Goal: Transaction & Acquisition: Download file/media

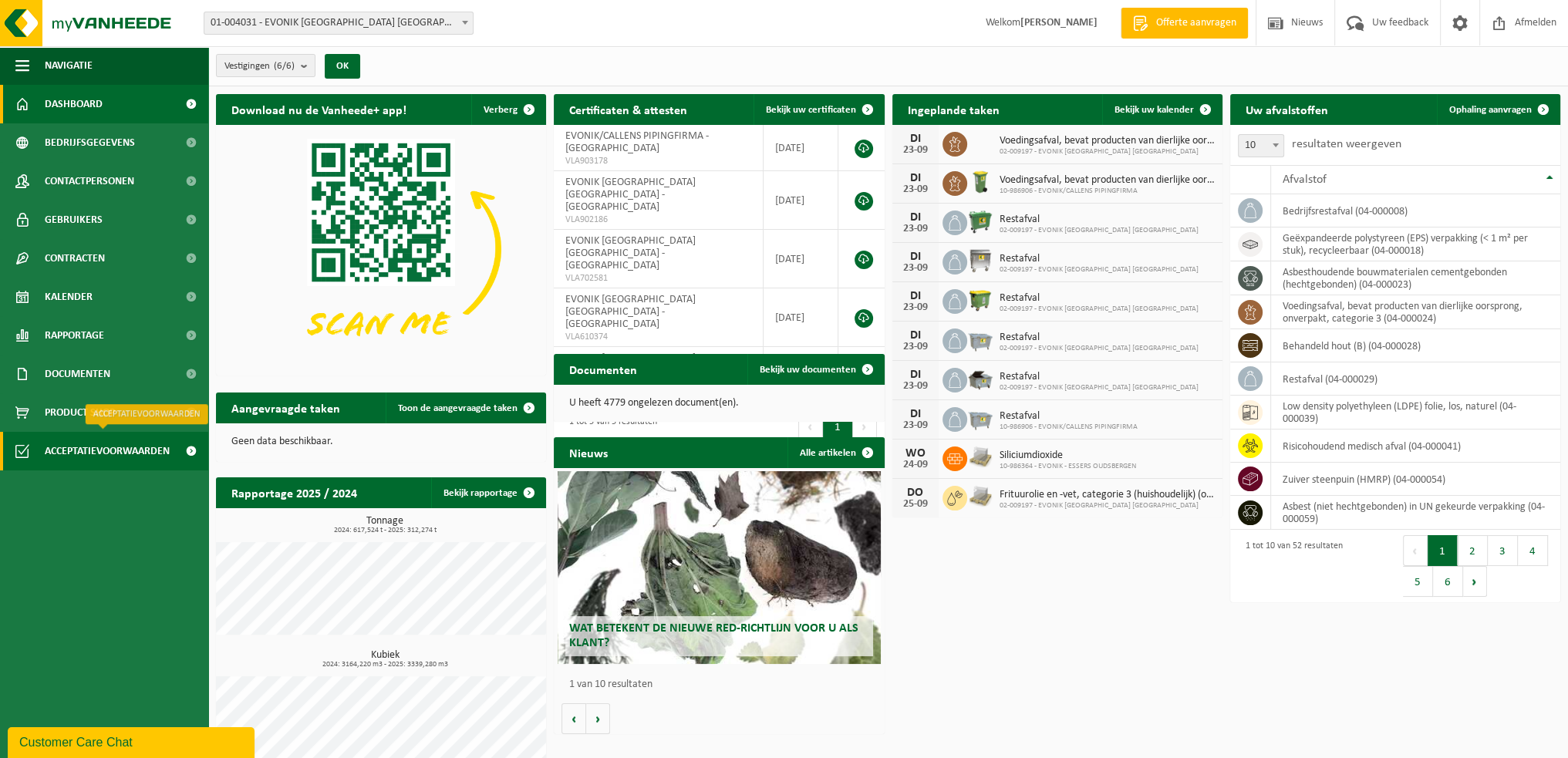
click at [106, 454] on span "Acceptatievoorwaarden" at bounding box center [106, 452] width 125 height 39
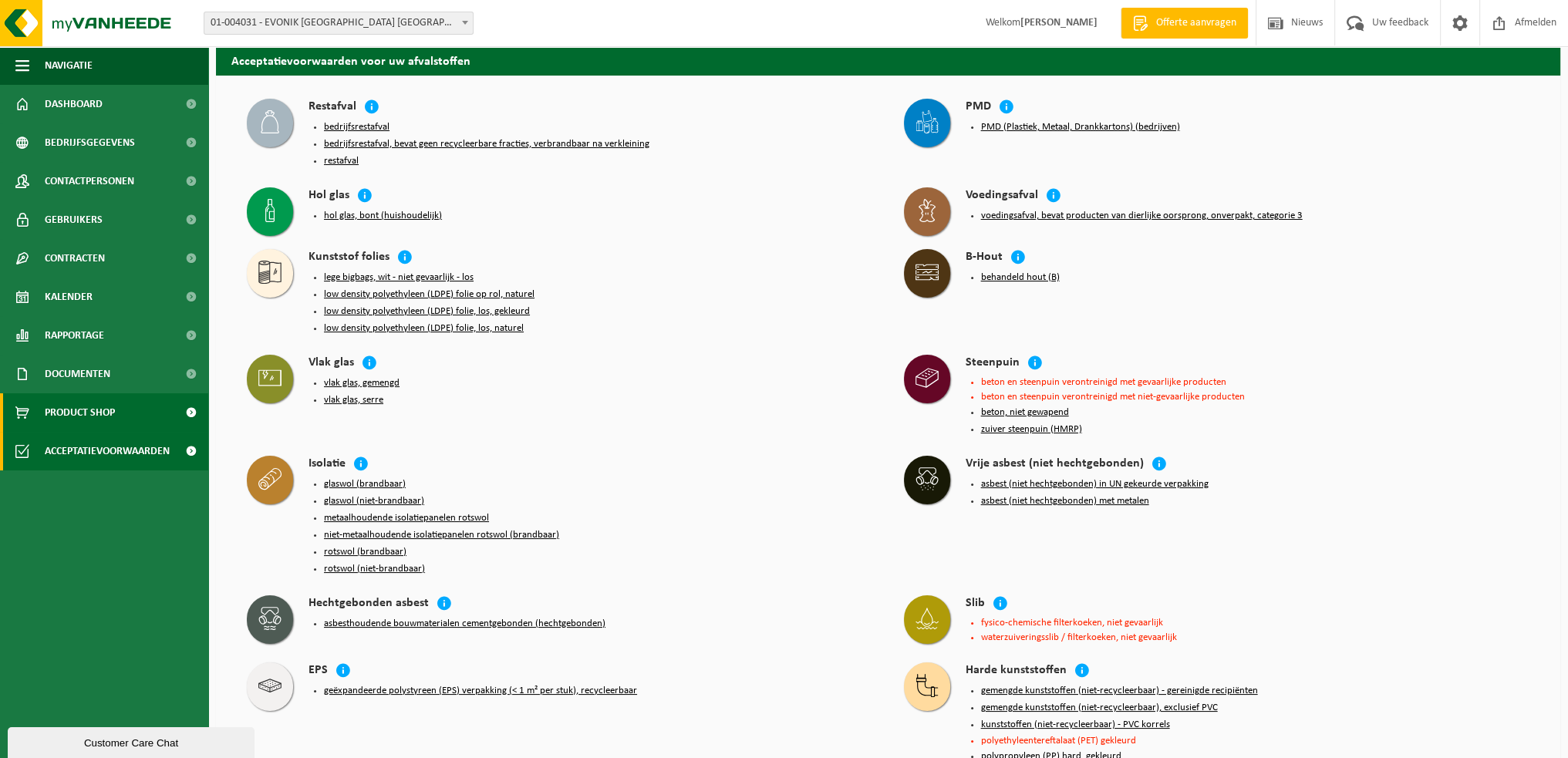
scroll to position [77, 0]
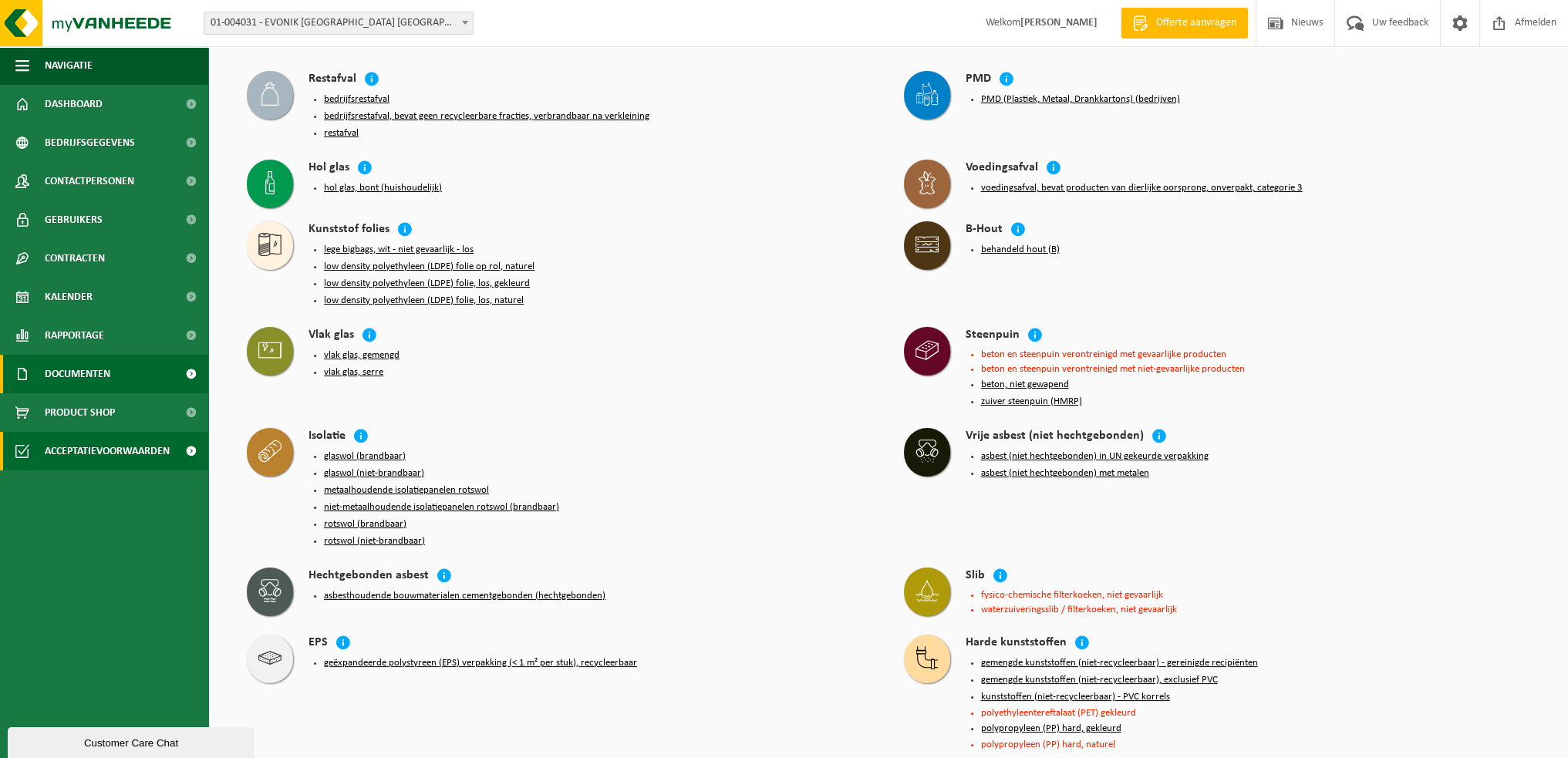
click at [102, 370] on span "Documenten" at bounding box center [77, 375] width 66 height 39
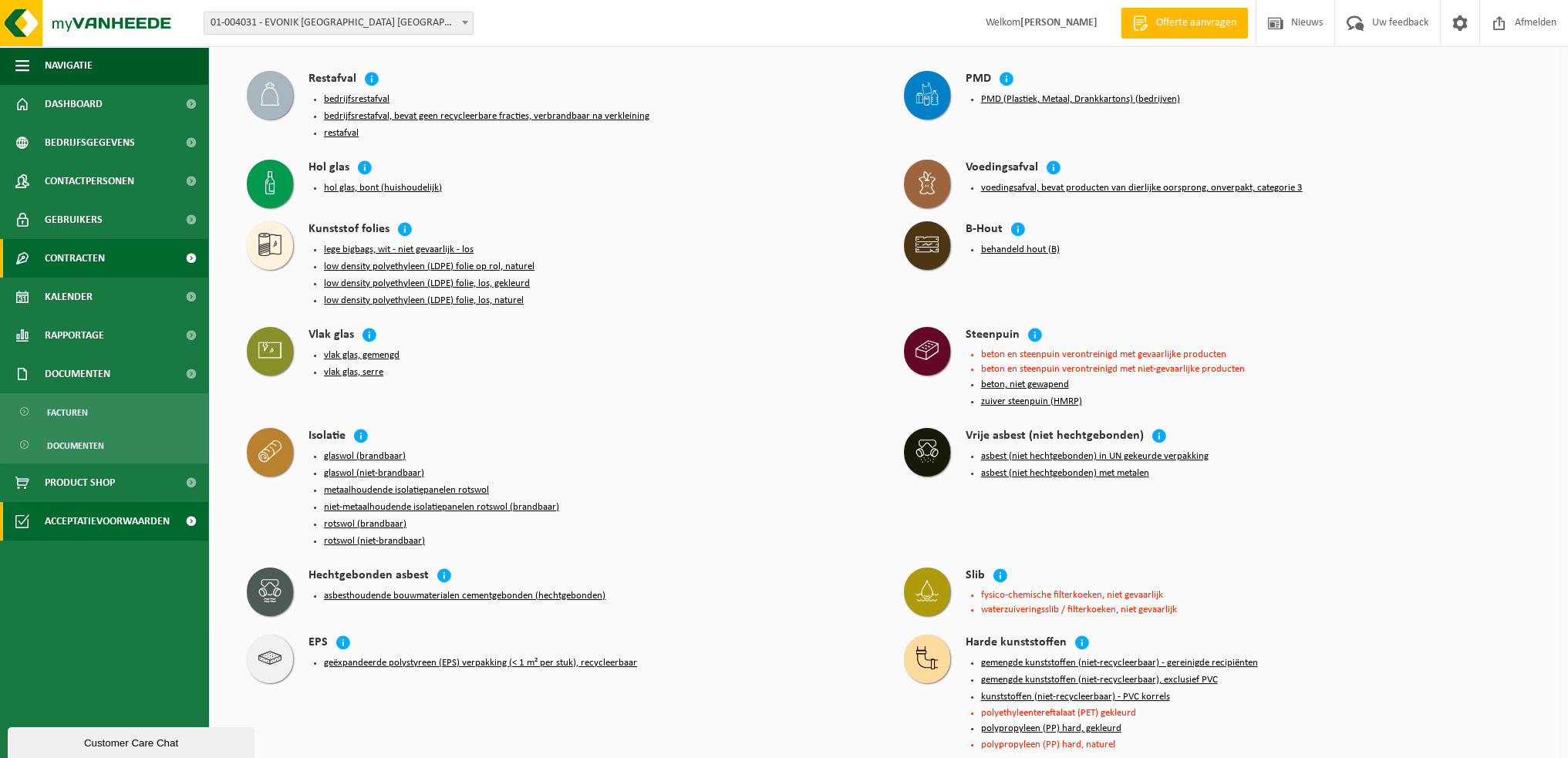
click at [87, 259] on span "Contracten" at bounding box center [74, 259] width 60 height 39
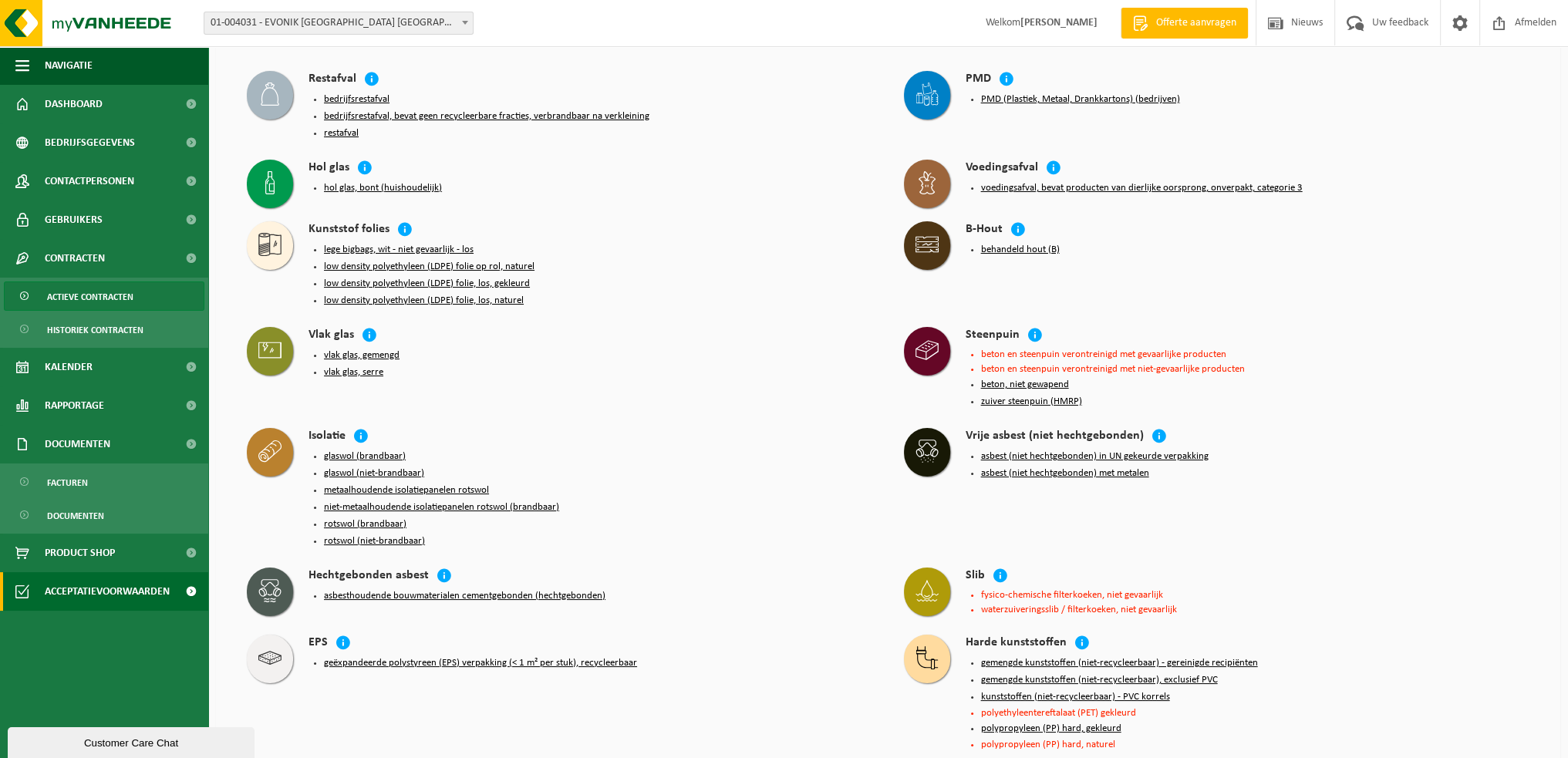
click at [96, 299] on span "Actieve contracten" at bounding box center [90, 297] width 87 height 29
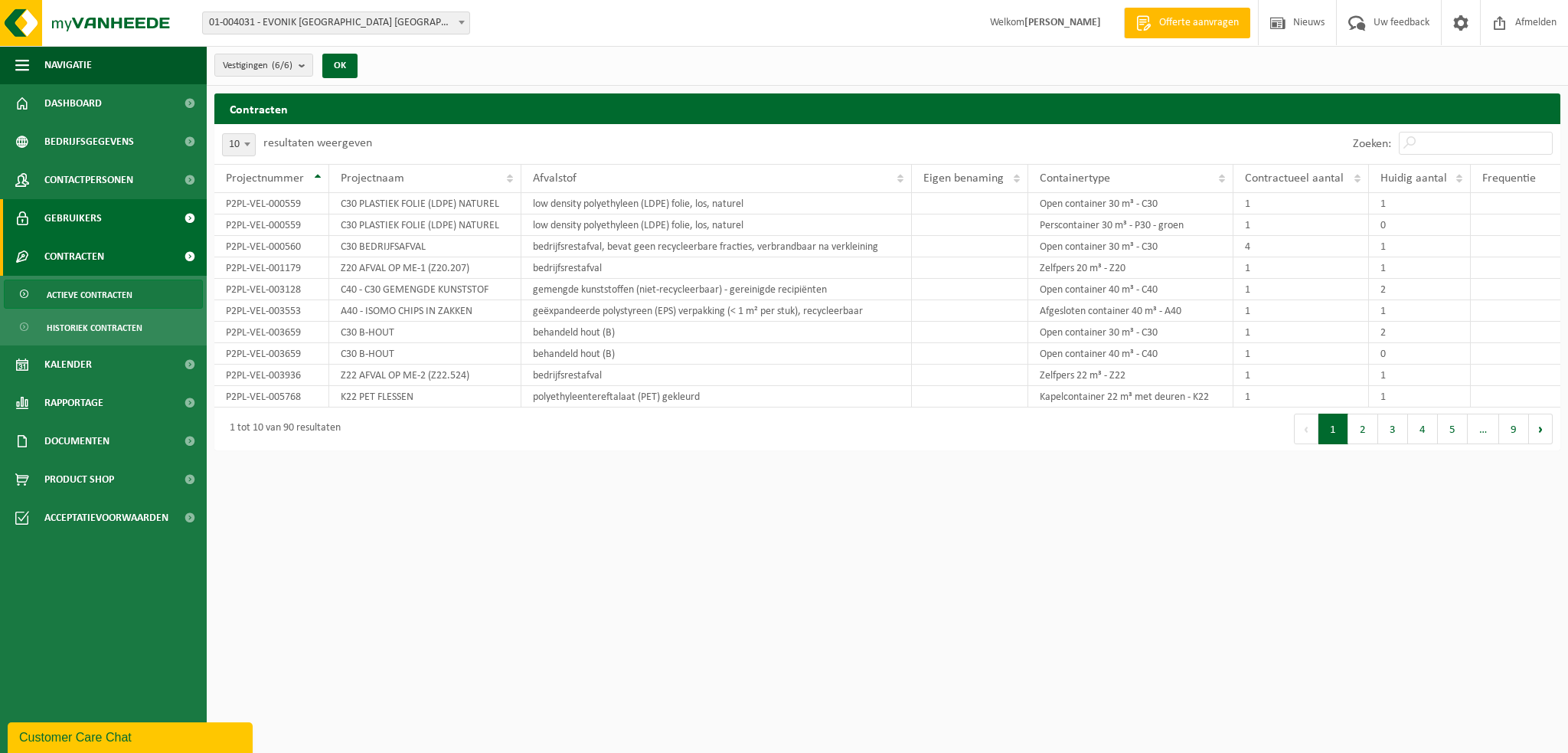
click at [98, 219] on span "Gebruikers" at bounding box center [72, 218] width 57 height 39
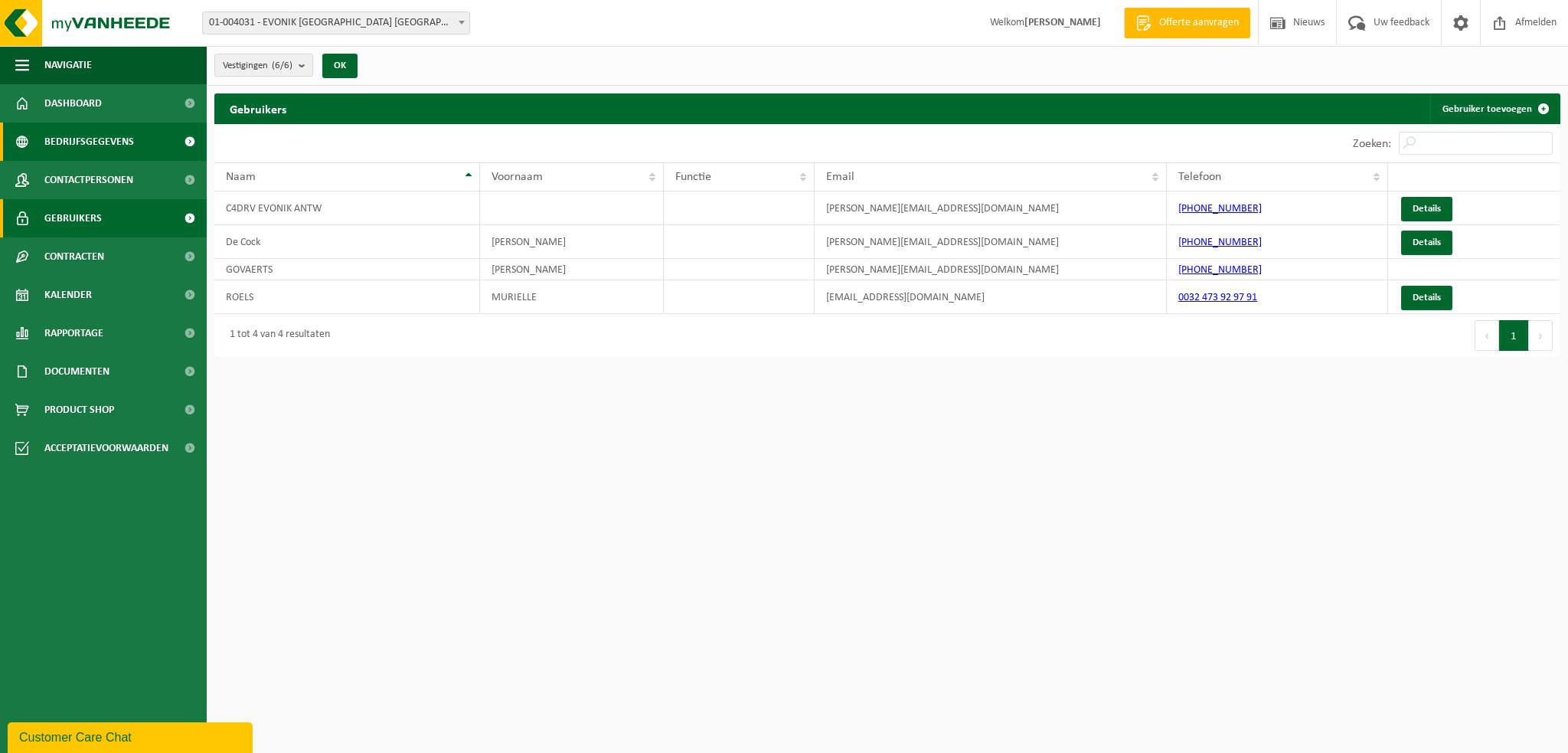
click at [82, 149] on span "Bedrijfsgegevens" at bounding box center [89, 142] width 90 height 39
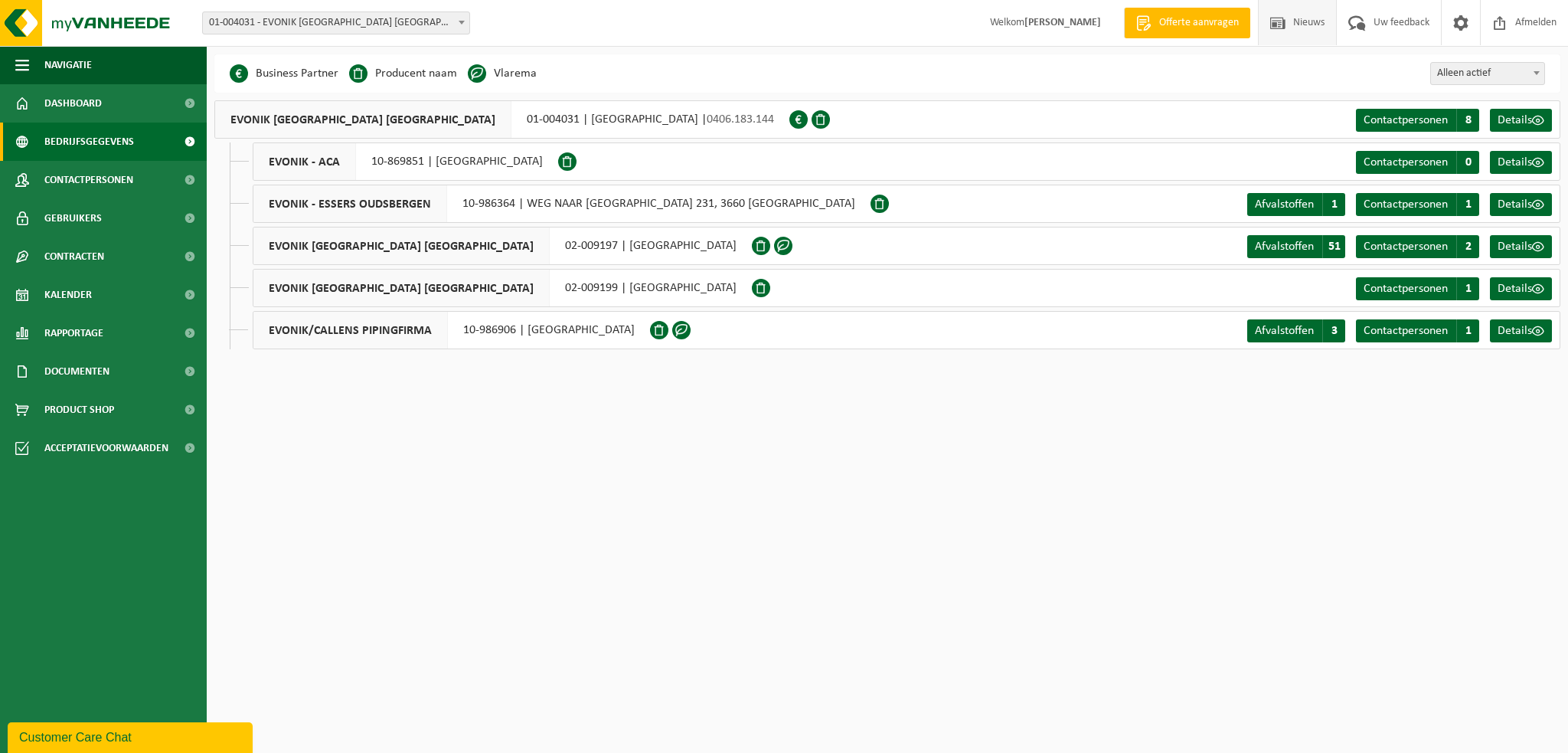
click at [1298, 24] on span "Nieuws" at bounding box center [1309, 22] width 39 height 45
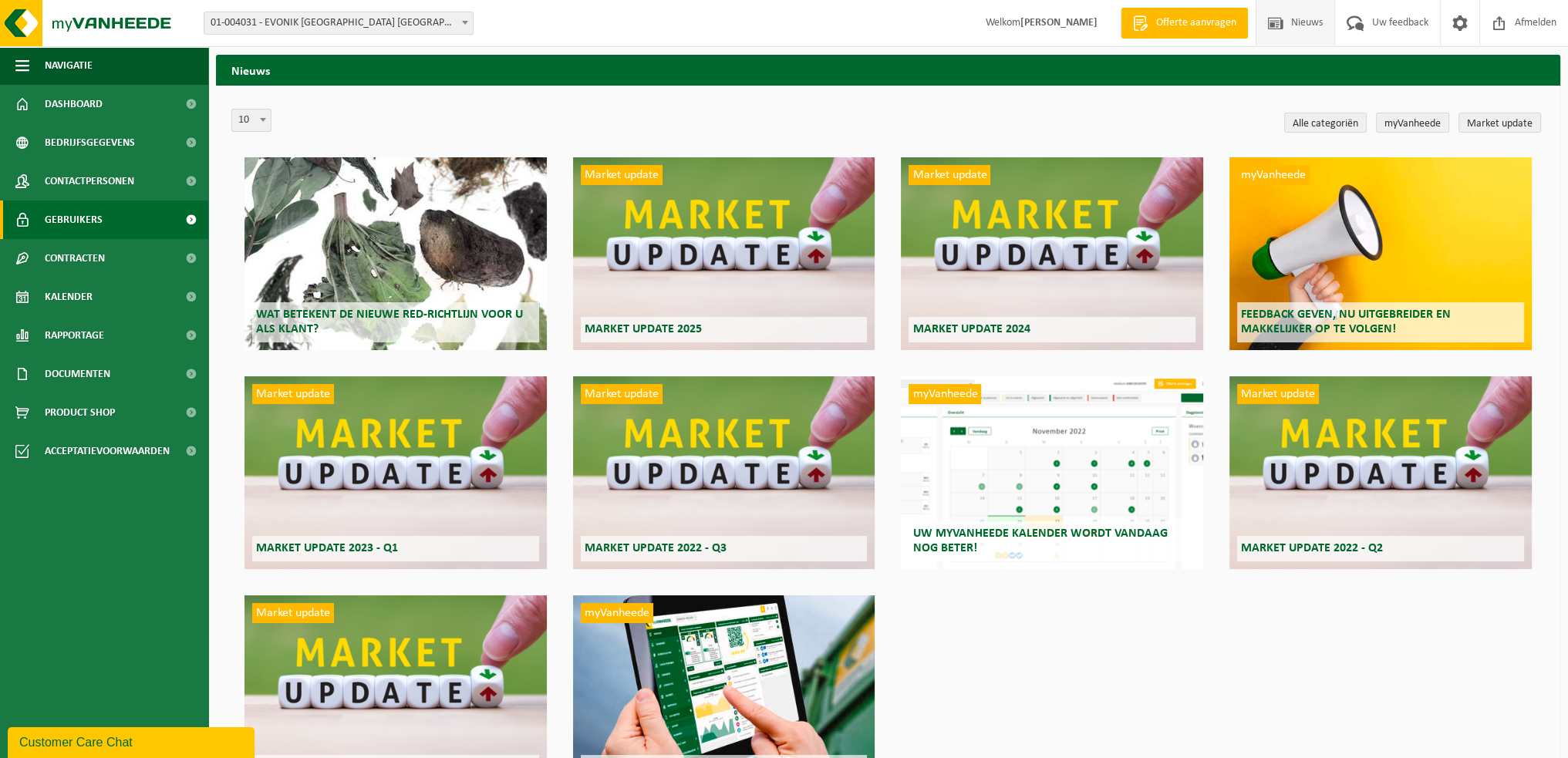
click at [109, 218] on link "Gebruikers" at bounding box center [104, 220] width 208 height 39
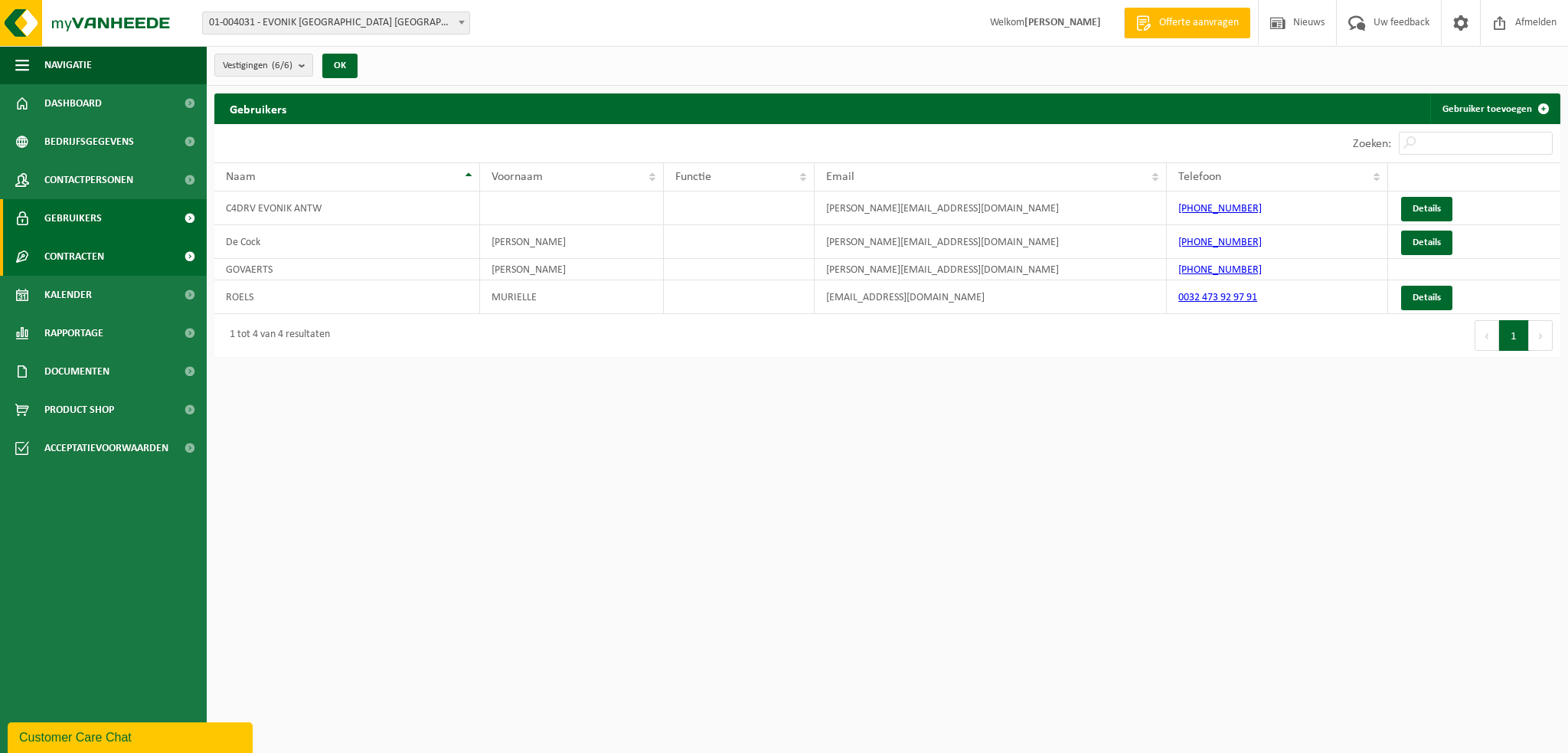
click at [91, 252] on span "Contracten" at bounding box center [74, 257] width 60 height 39
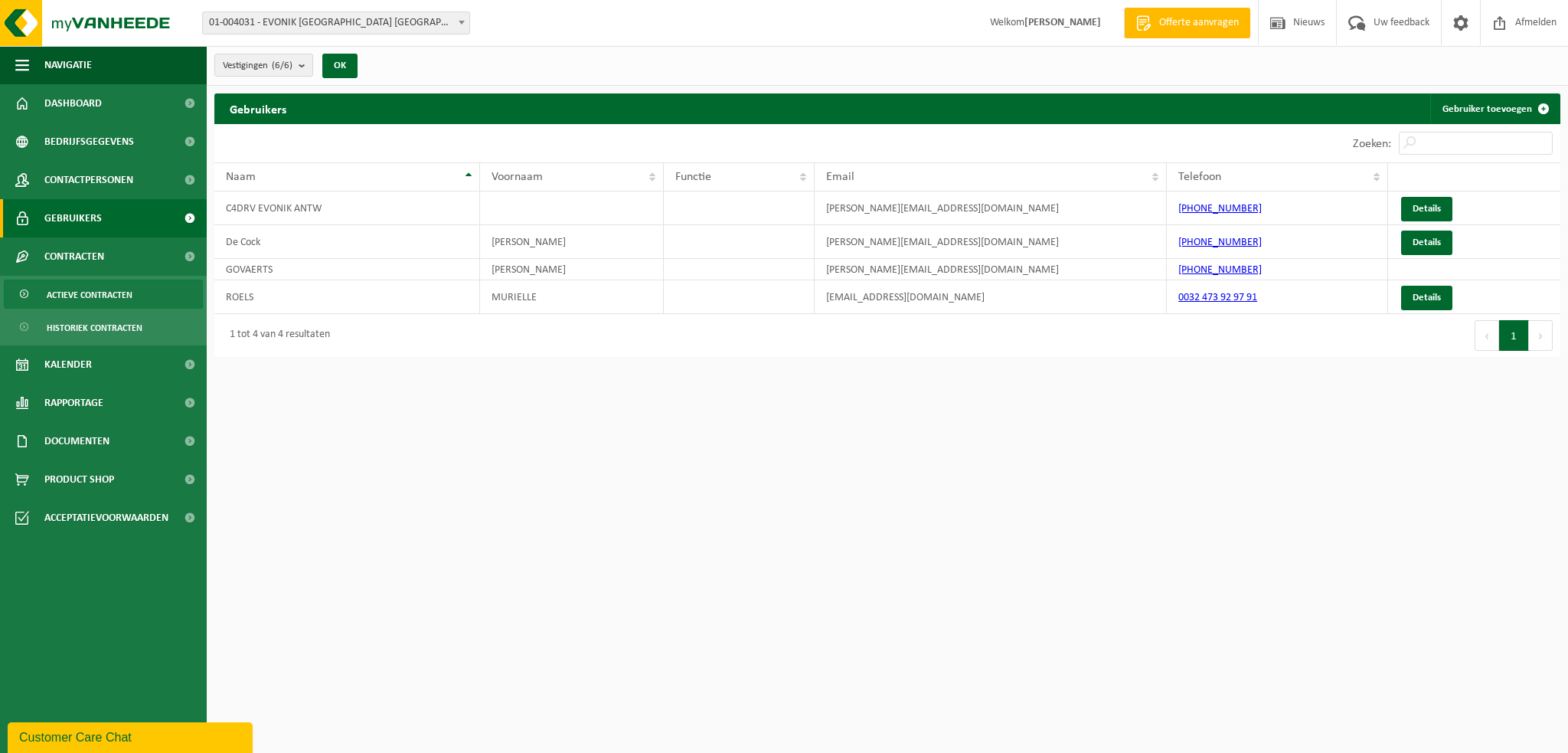
click at [98, 292] on span "Actieve contracten" at bounding box center [90, 295] width 86 height 29
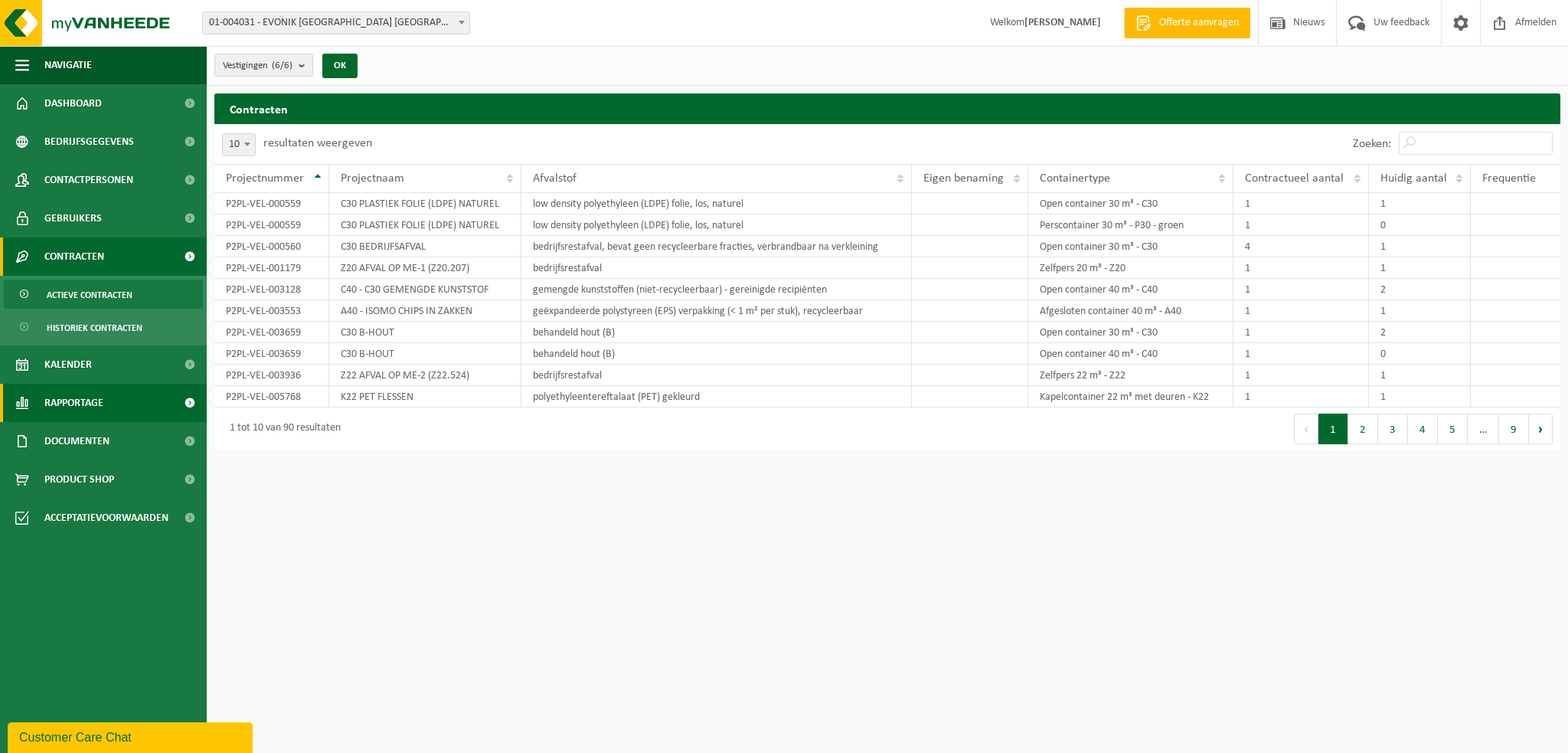
click at [89, 404] on span "Rapportage" at bounding box center [73, 403] width 59 height 39
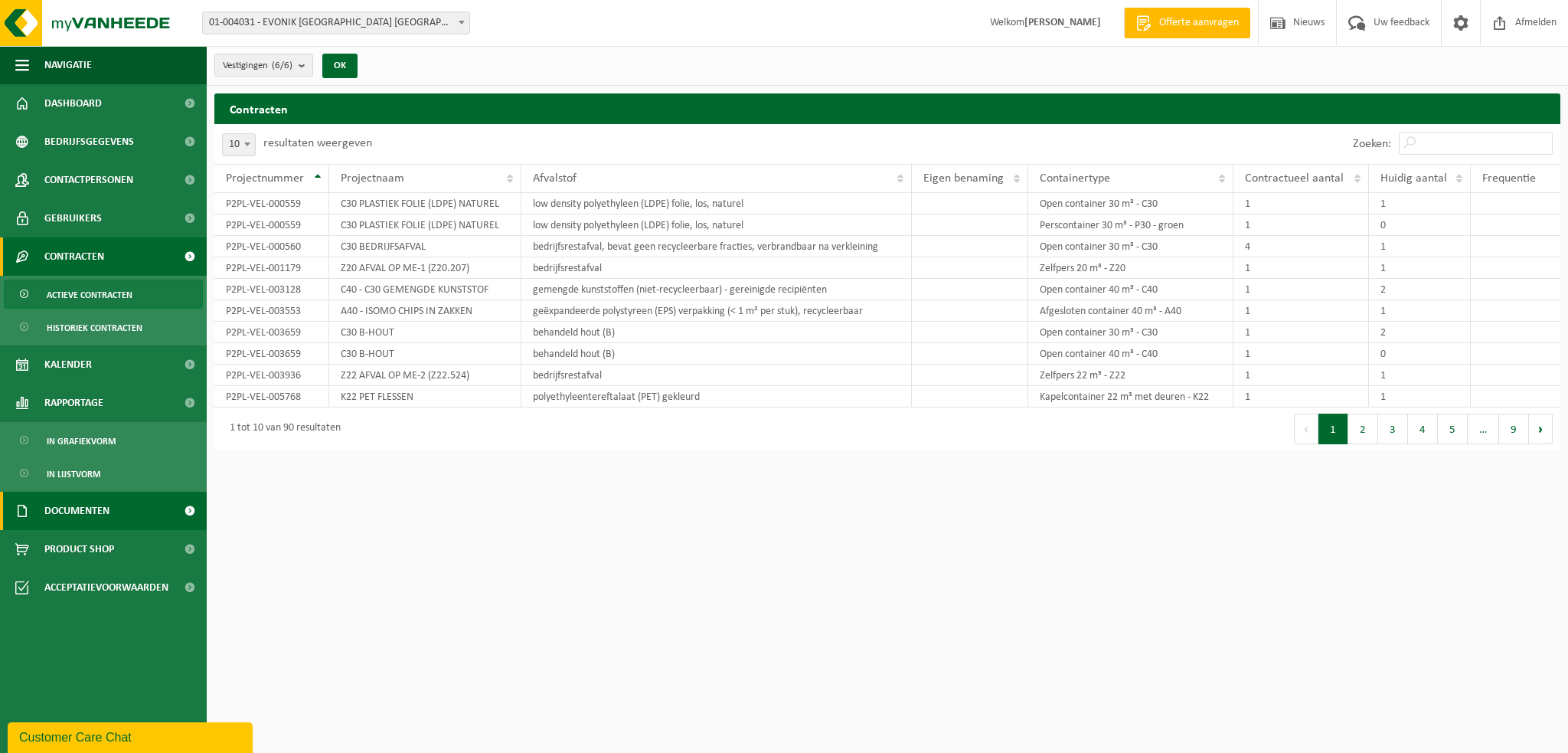
click at [96, 505] on span "Documenten" at bounding box center [77, 511] width 65 height 39
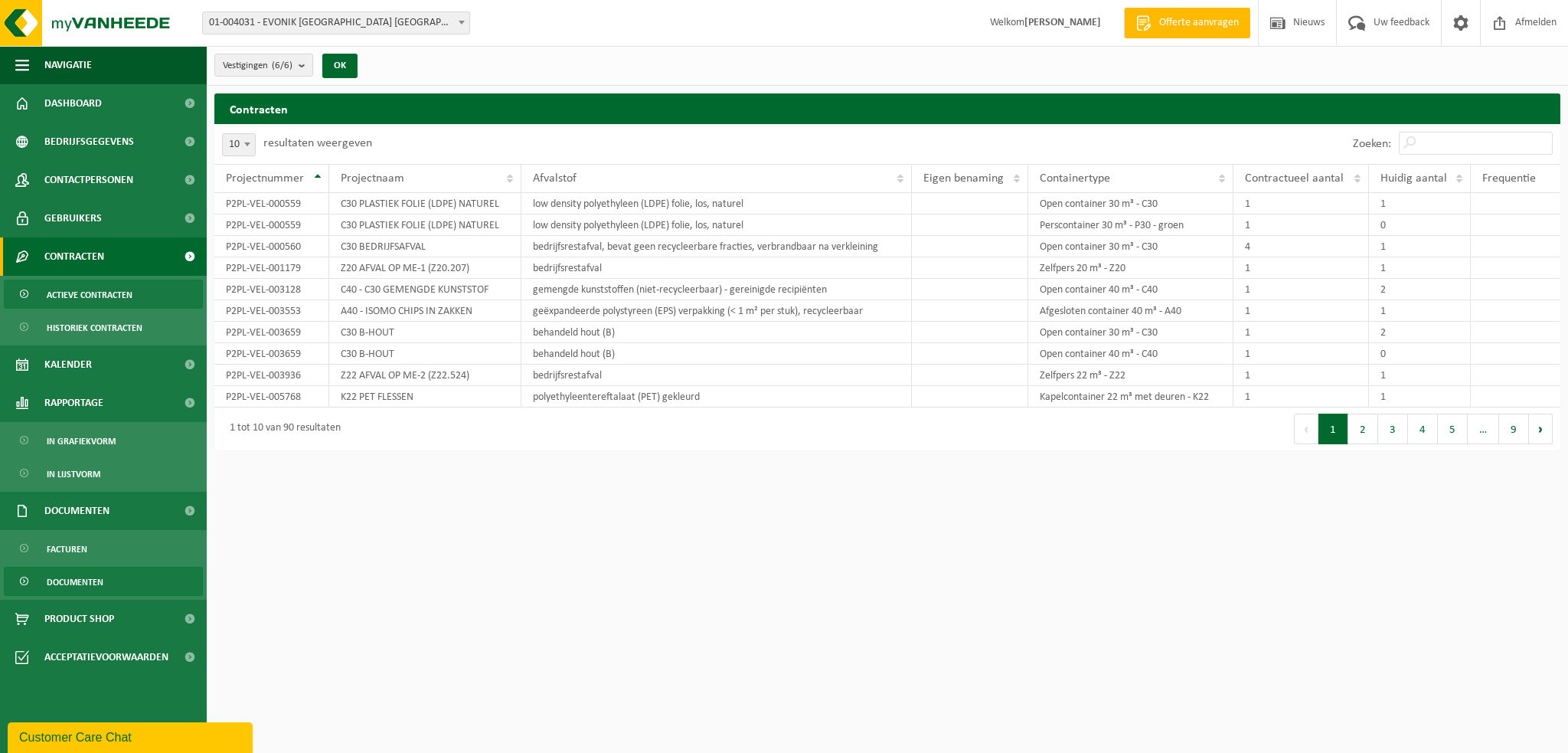
click at [83, 583] on span "Documenten" at bounding box center [75, 581] width 56 height 29
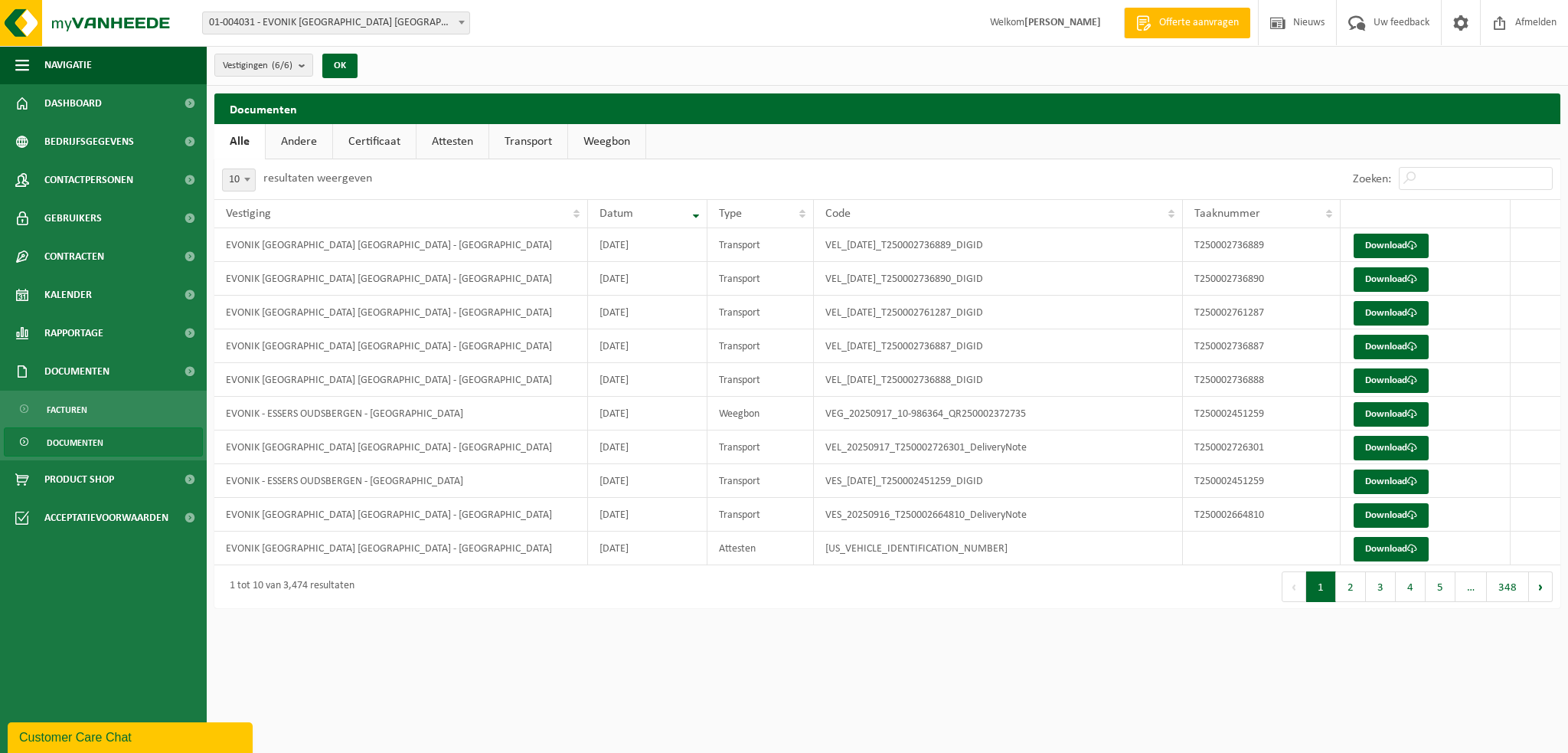
click at [308, 143] on link "Andere" at bounding box center [299, 142] width 67 height 35
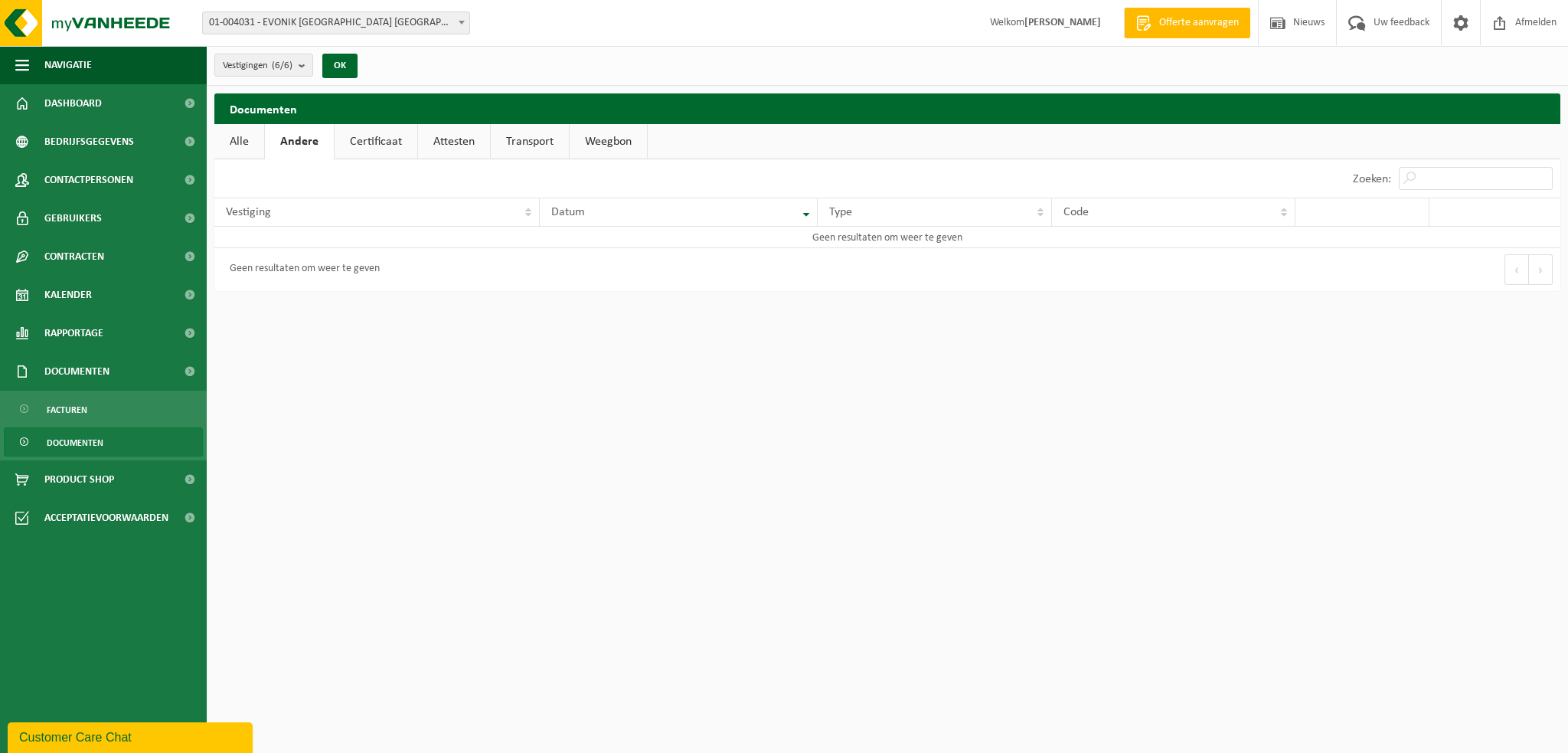
click at [470, 140] on link "Attesten" at bounding box center [454, 142] width 72 height 35
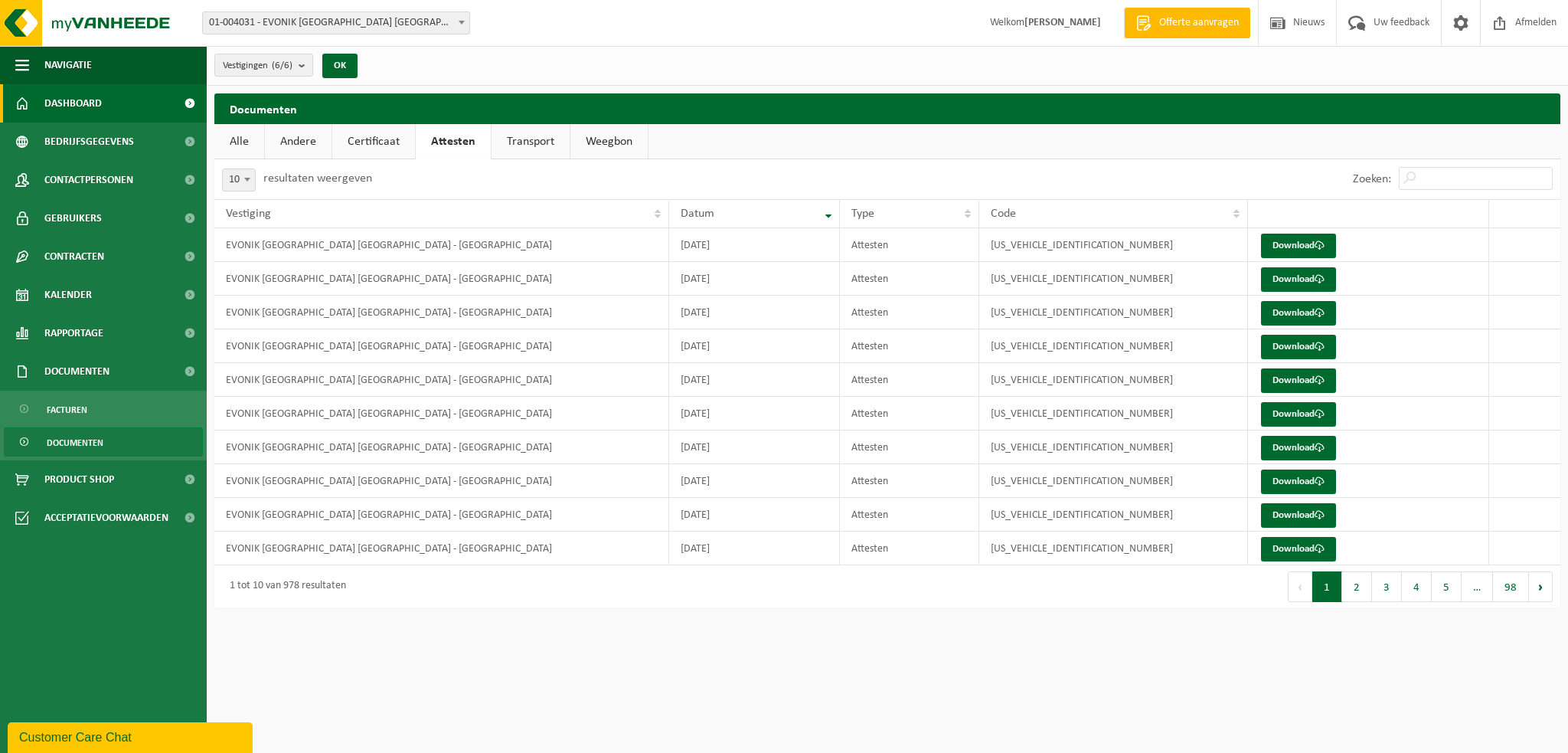
click at [60, 103] on span "Dashboard" at bounding box center [72, 104] width 57 height 39
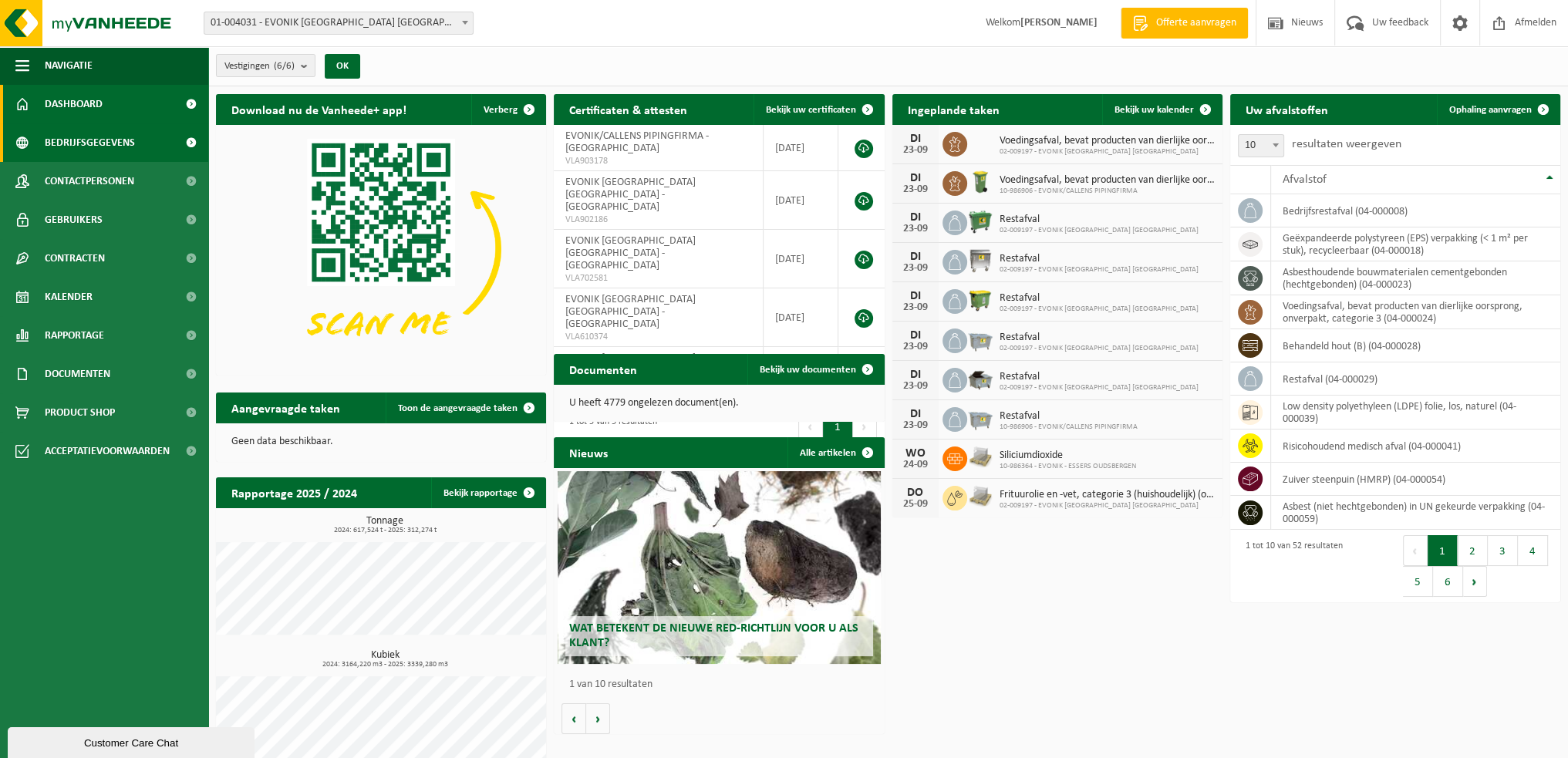
click at [98, 147] on span "Bedrijfsgegevens" at bounding box center [89, 143] width 90 height 39
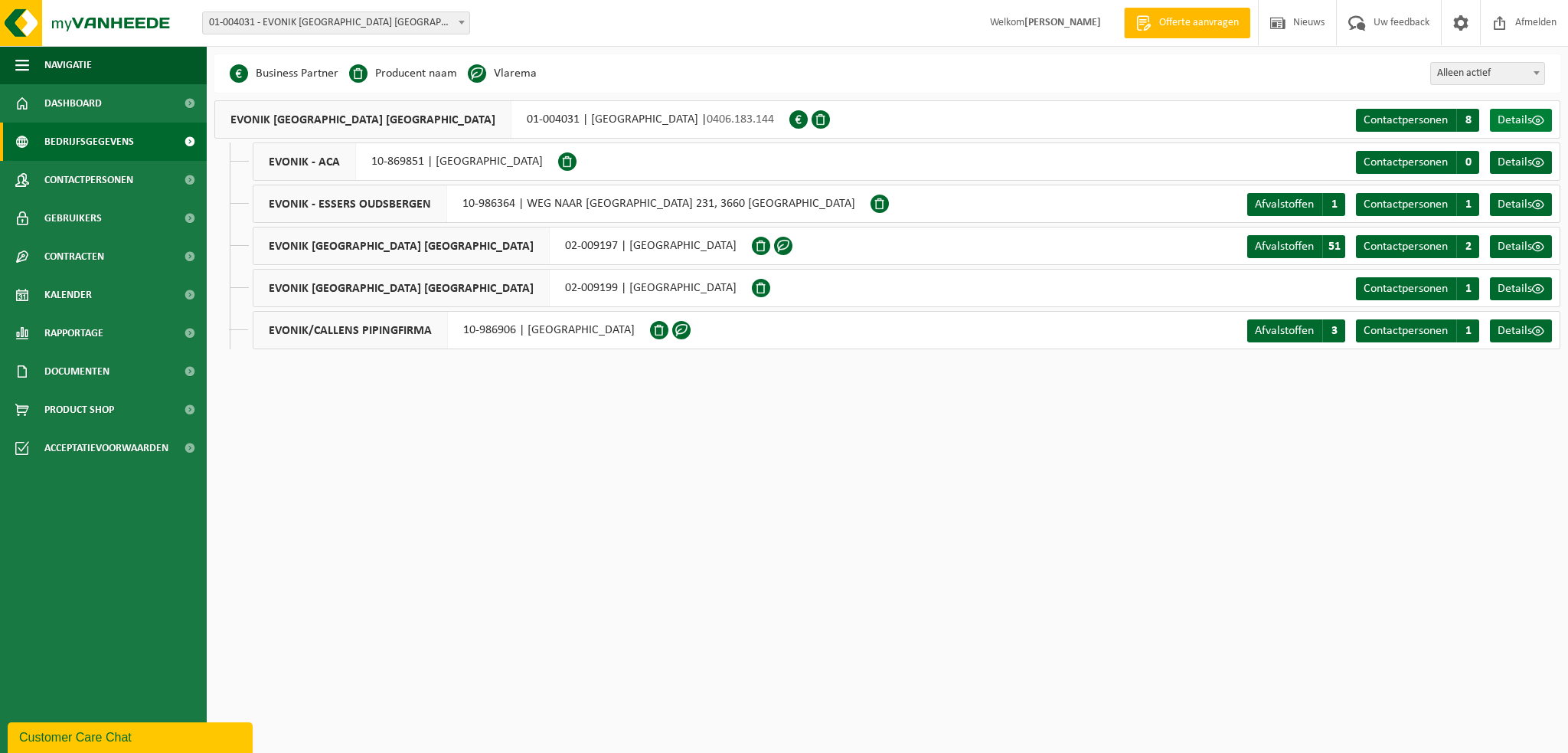
click at [1509, 117] on span "Details" at bounding box center [1514, 121] width 34 height 12
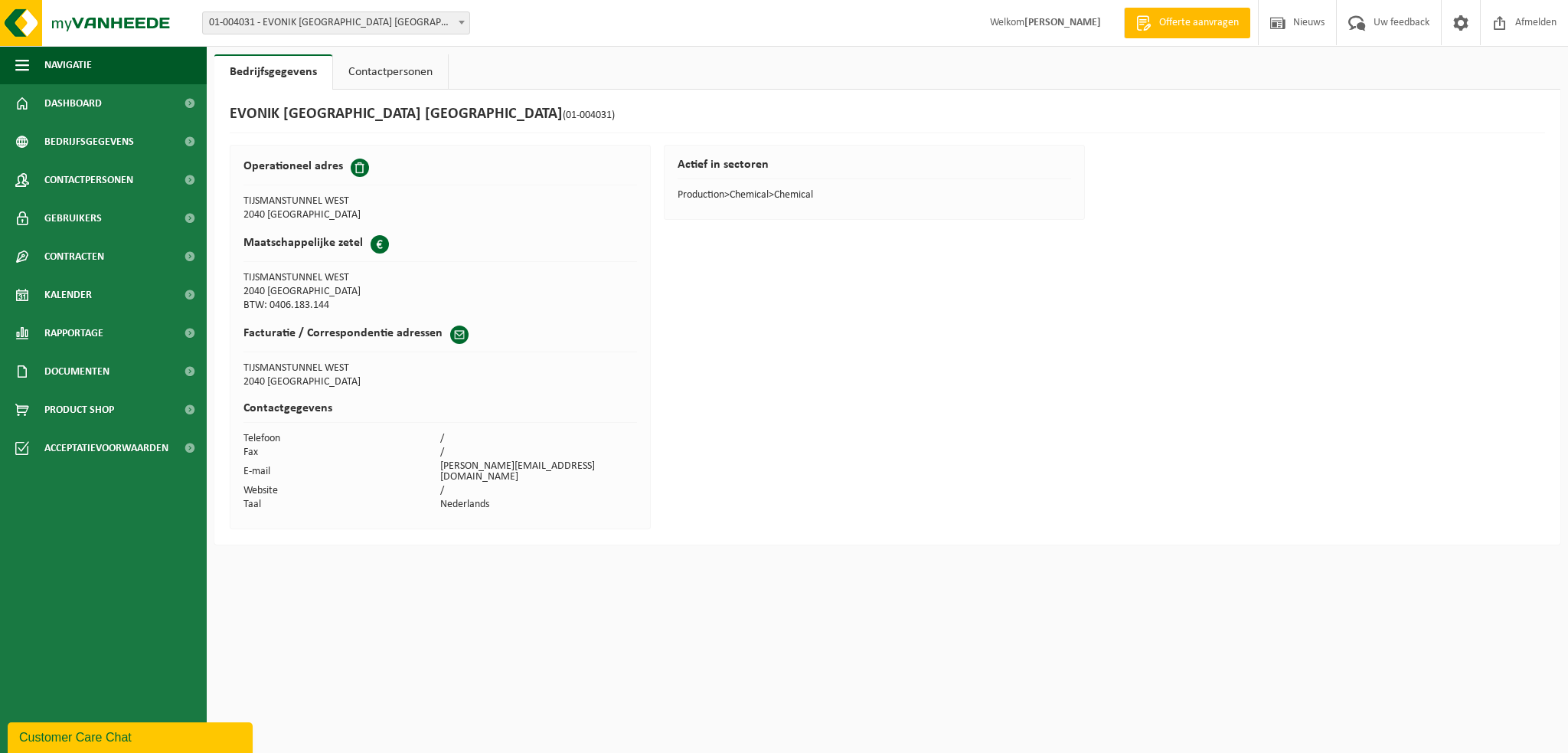
click at [406, 87] on link "Contactpersonen" at bounding box center [390, 72] width 115 height 35
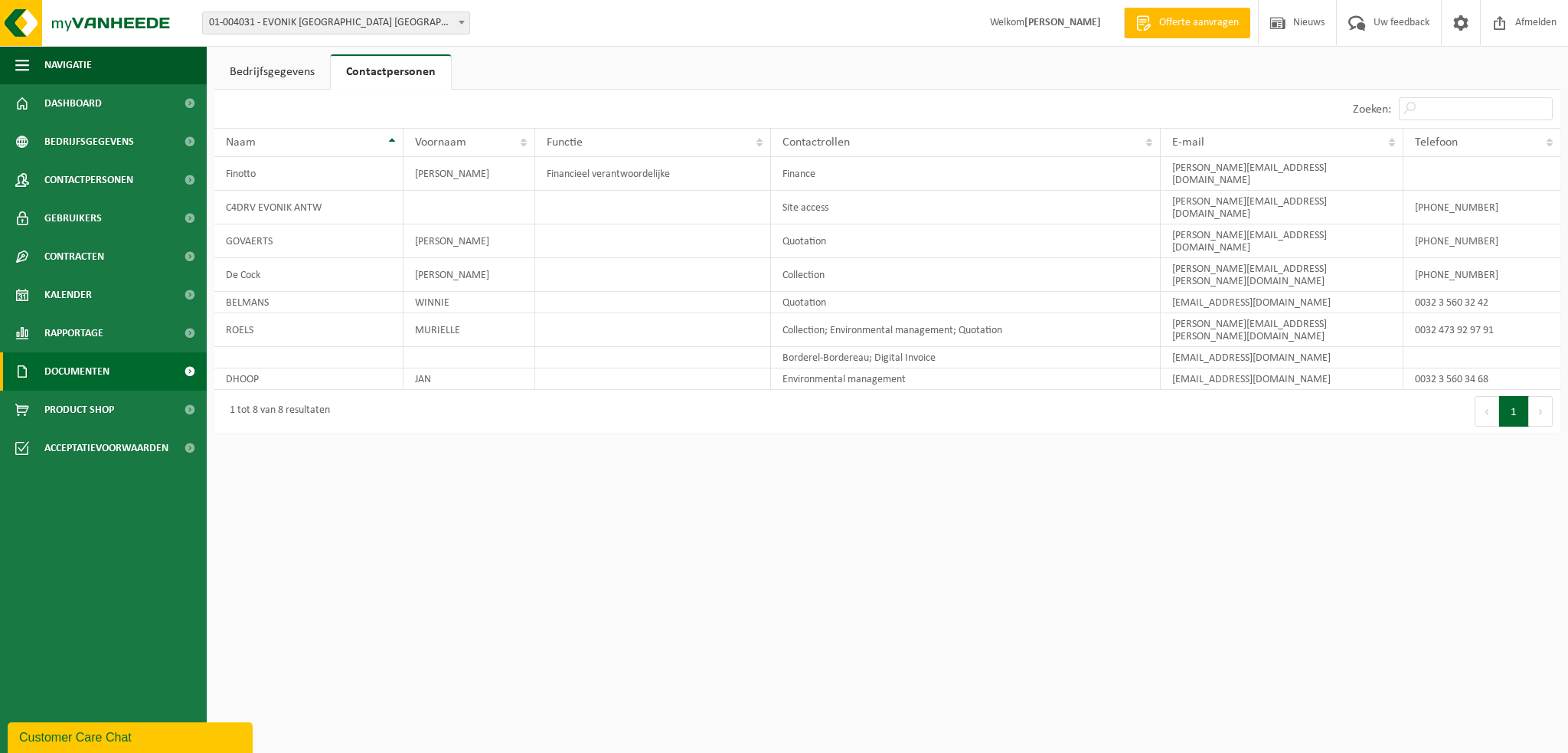
click at [98, 365] on span "Documenten" at bounding box center [77, 372] width 65 height 39
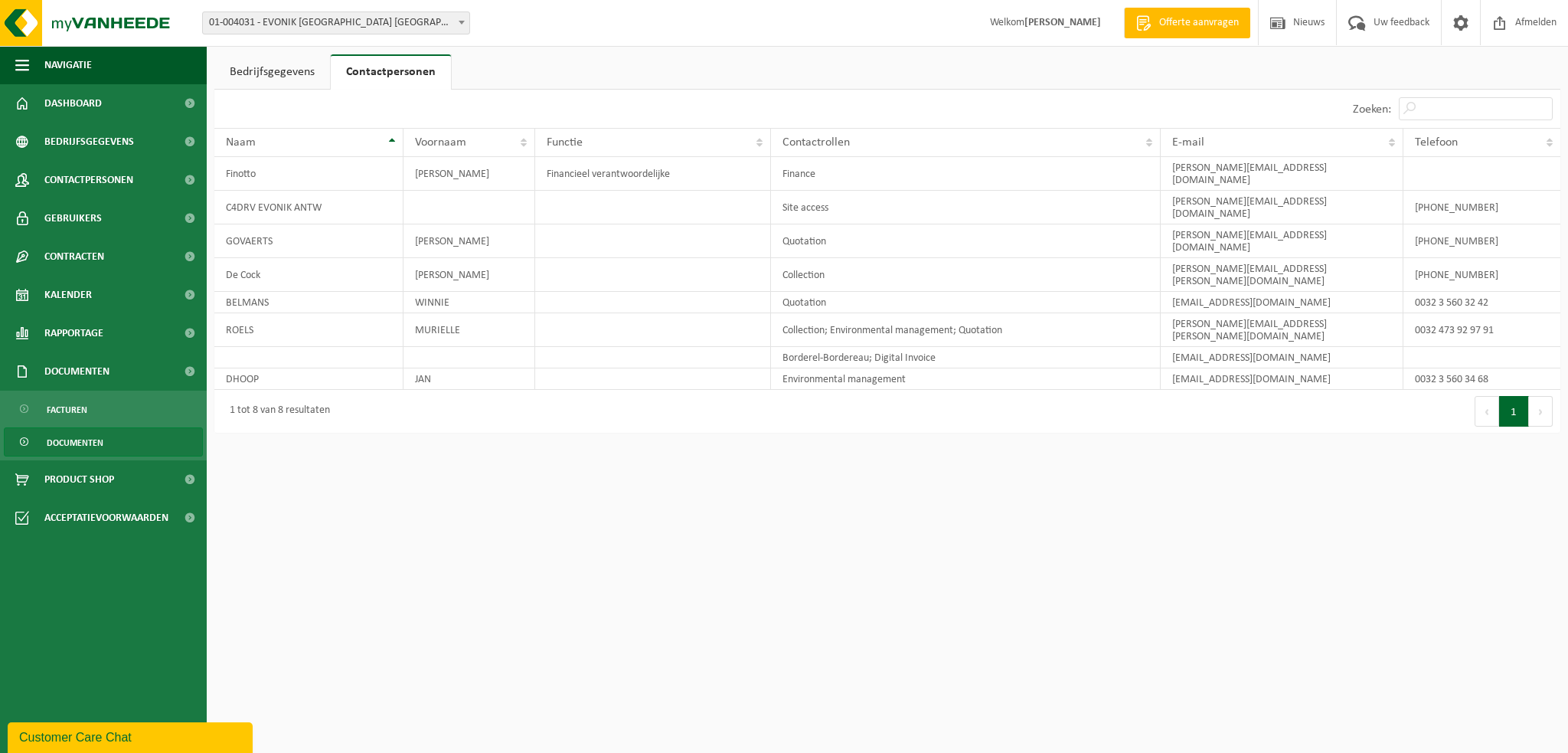
click at [80, 443] on span "Documenten" at bounding box center [75, 442] width 56 height 29
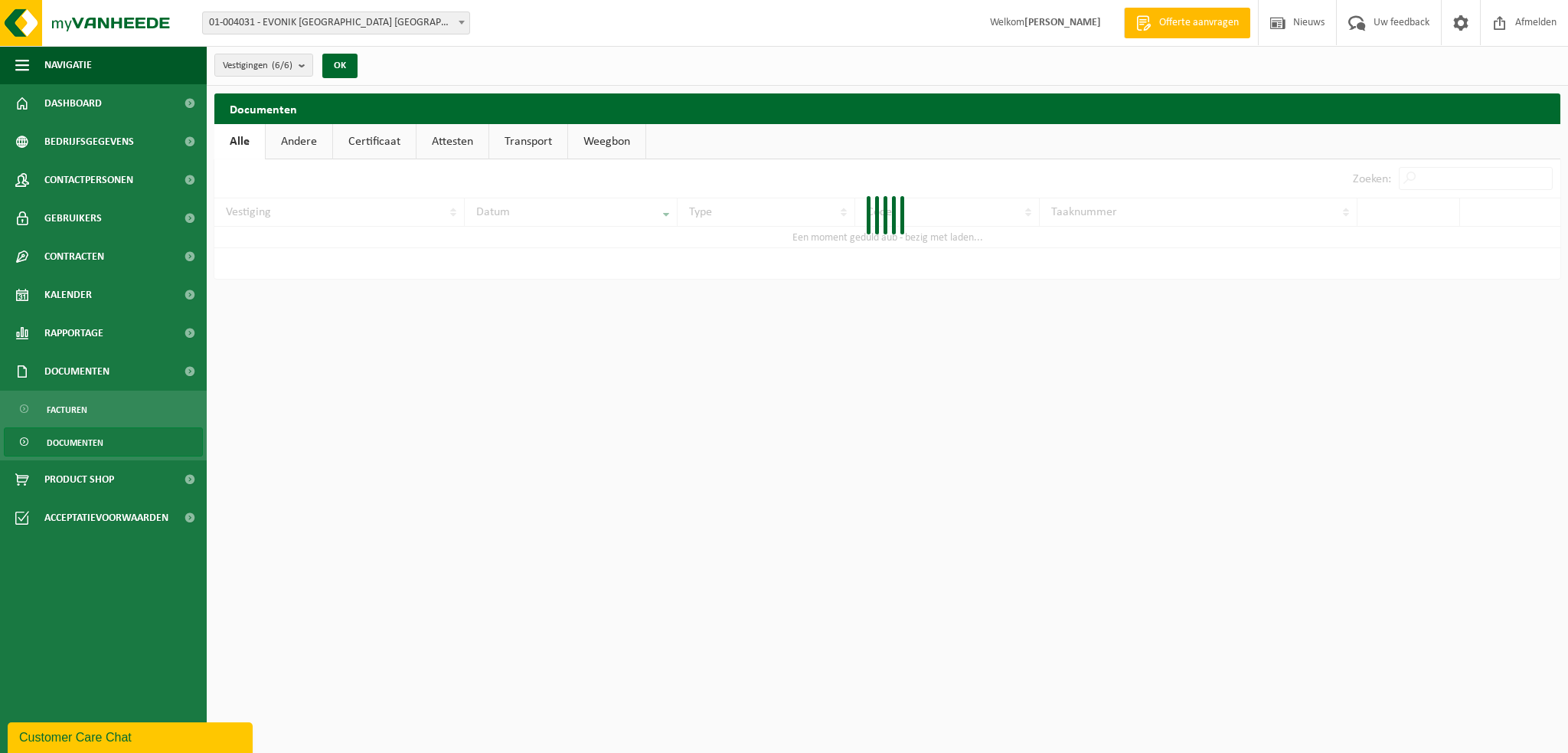
click at [374, 137] on link "Certificaat" at bounding box center [375, 142] width 83 height 35
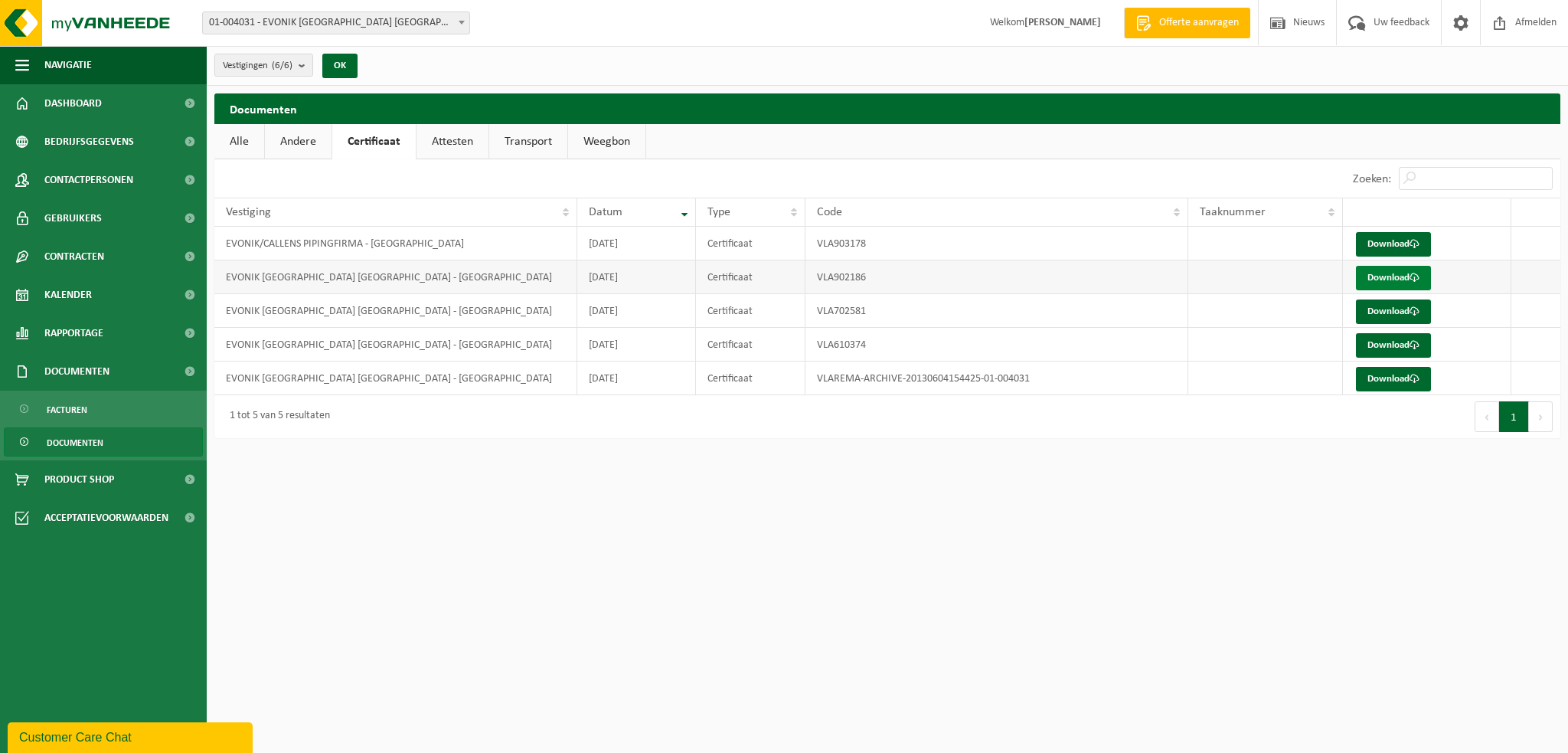
click at [1389, 275] on link "Download" at bounding box center [1393, 278] width 75 height 25
click at [709, 545] on html "Vestiging: 01-004031 - EVONIK ANTWERPEN NV - ANTWERPEN 10-869851 - EVONIK - ACA…" at bounding box center [784, 376] width 1568 height 753
click at [672, 483] on html "Vestiging: 01-004031 - EVONIK ANTWERPEN NV - ANTWERPEN 10-869851 - EVONIK - ACA…" at bounding box center [784, 376] width 1568 height 753
click at [1525, 26] on span "Afmelden" at bounding box center [1536, 22] width 49 height 45
